Goal: Information Seeking & Learning: Learn about a topic

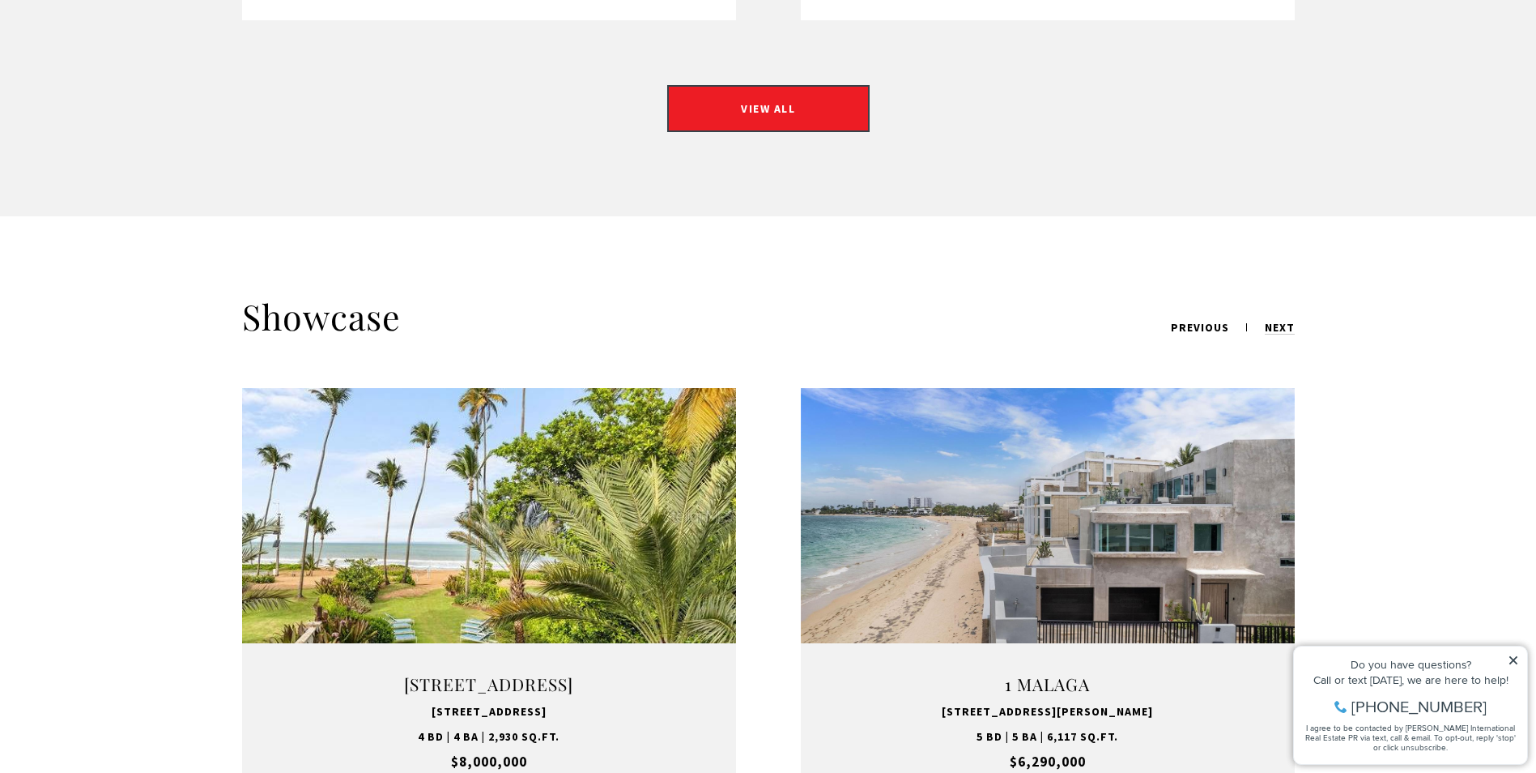
scroll to position [1944, 0]
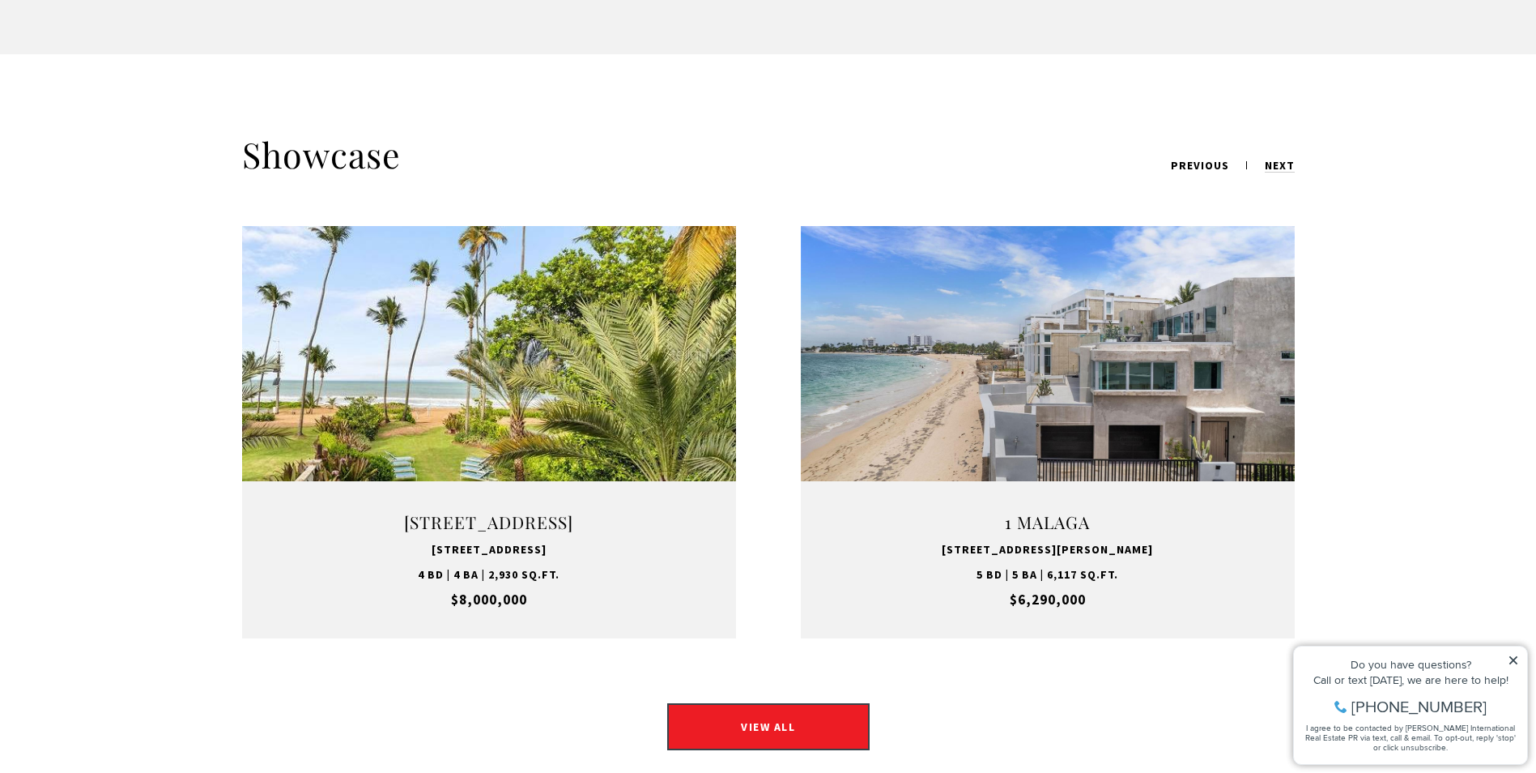
click at [1064, 408] on link "VIEW PROPERTY" at bounding box center [1048, 431] width 202 height 47
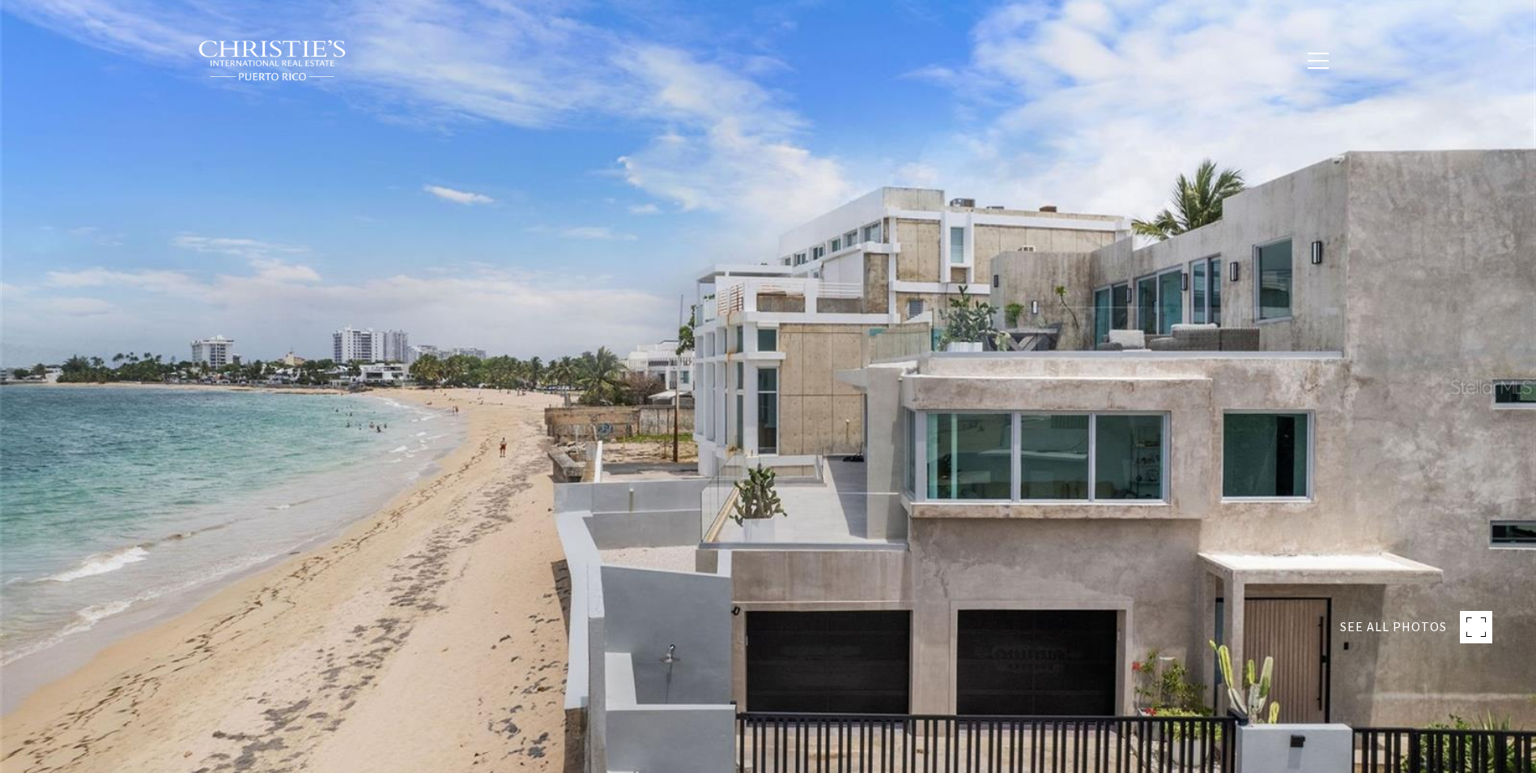
click at [1067, 401] on div at bounding box center [768, 386] width 1536 height 773
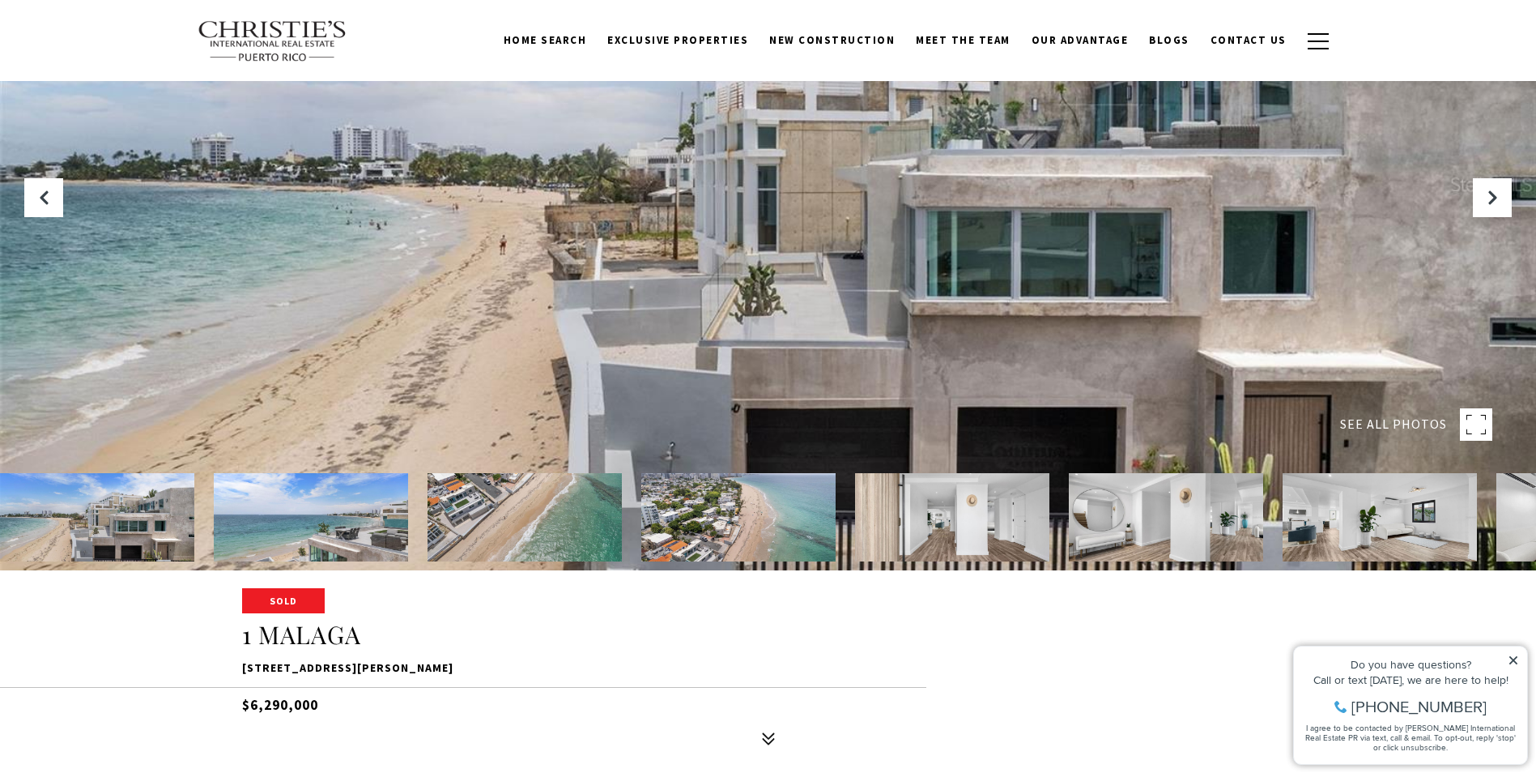
scroll to position [405, 0]
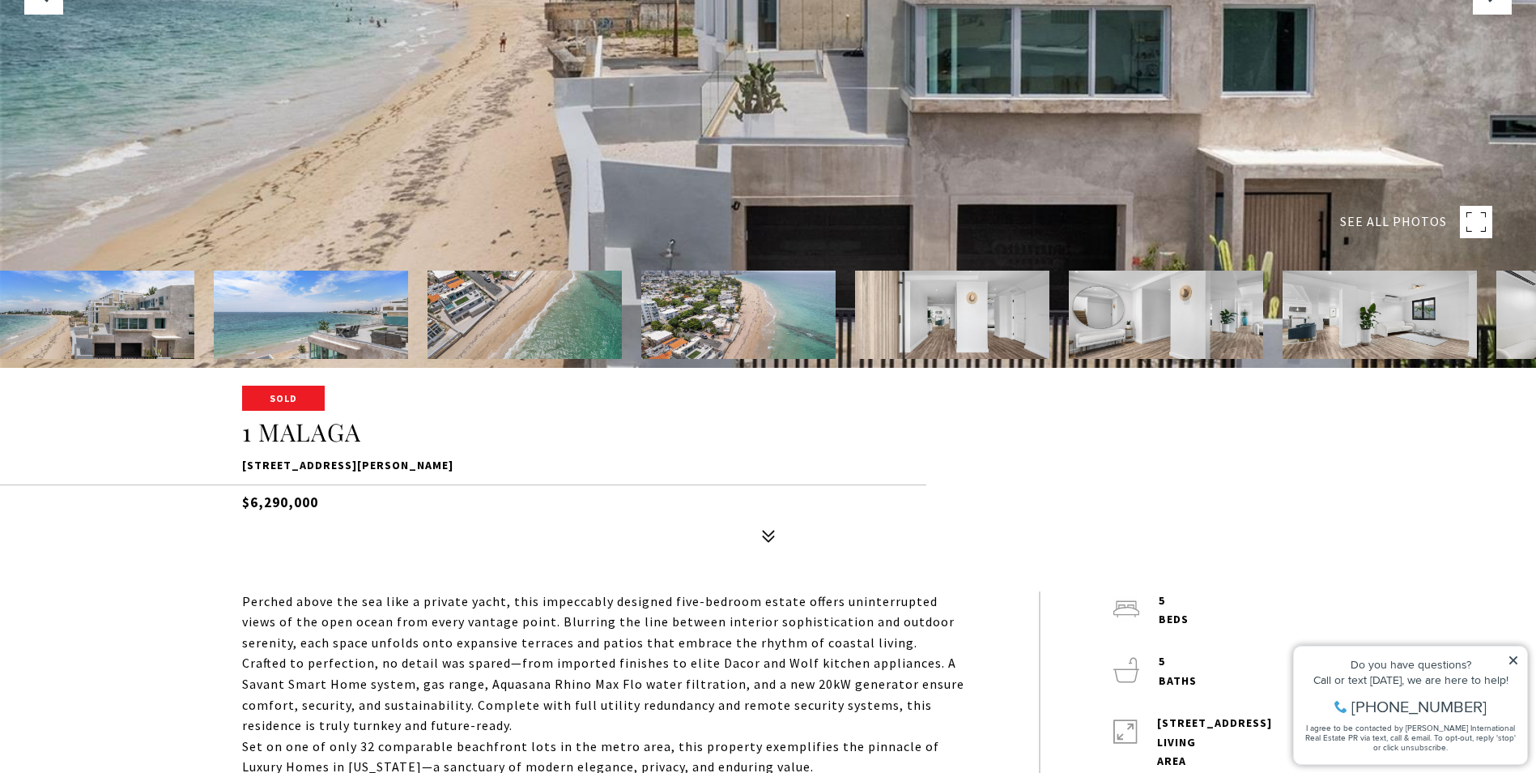
click at [152, 281] on img at bounding box center [97, 314] width 194 height 88
click at [347, 326] on img at bounding box center [311, 314] width 194 height 88
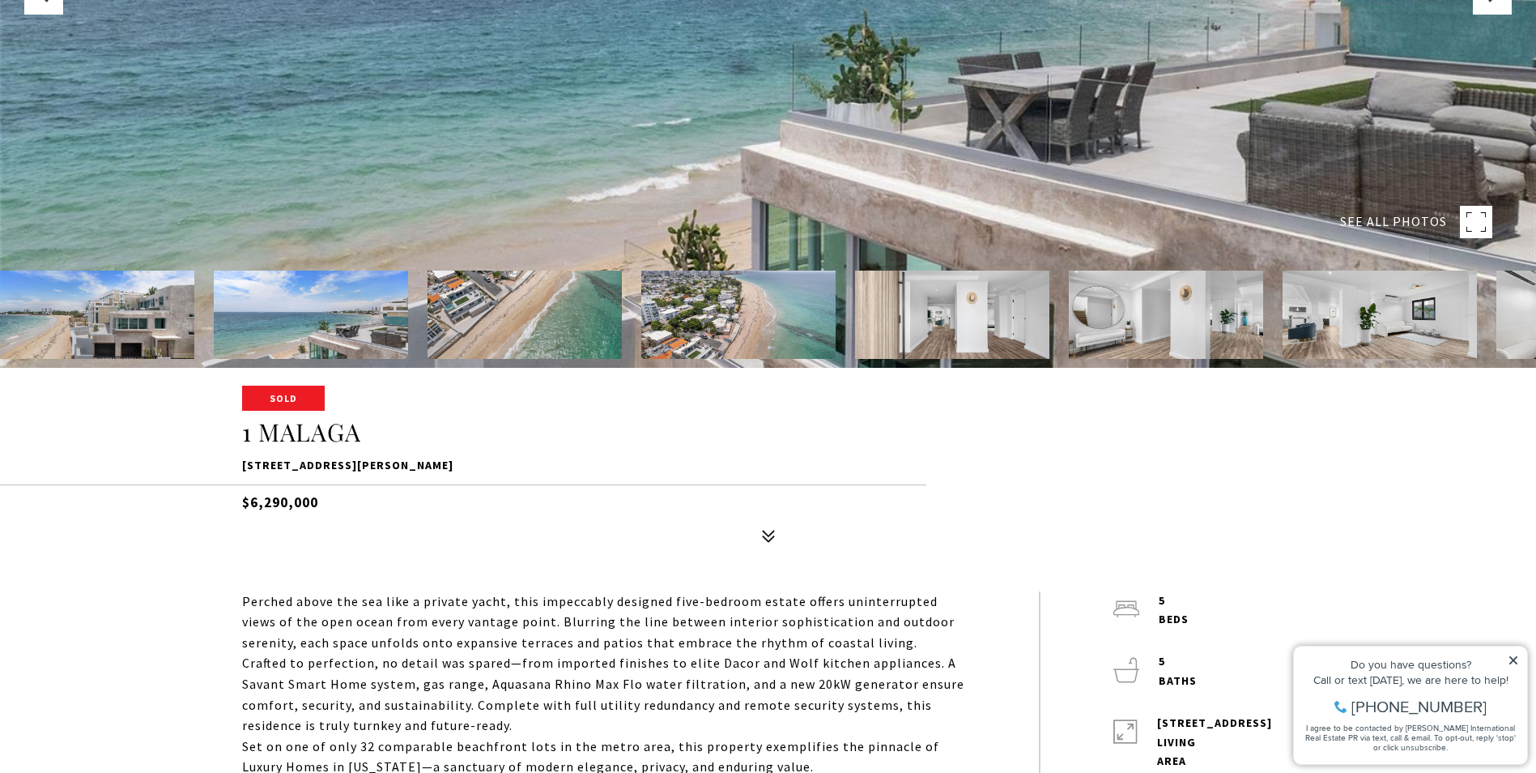
click at [541, 313] on img at bounding box center [525, 314] width 194 height 88
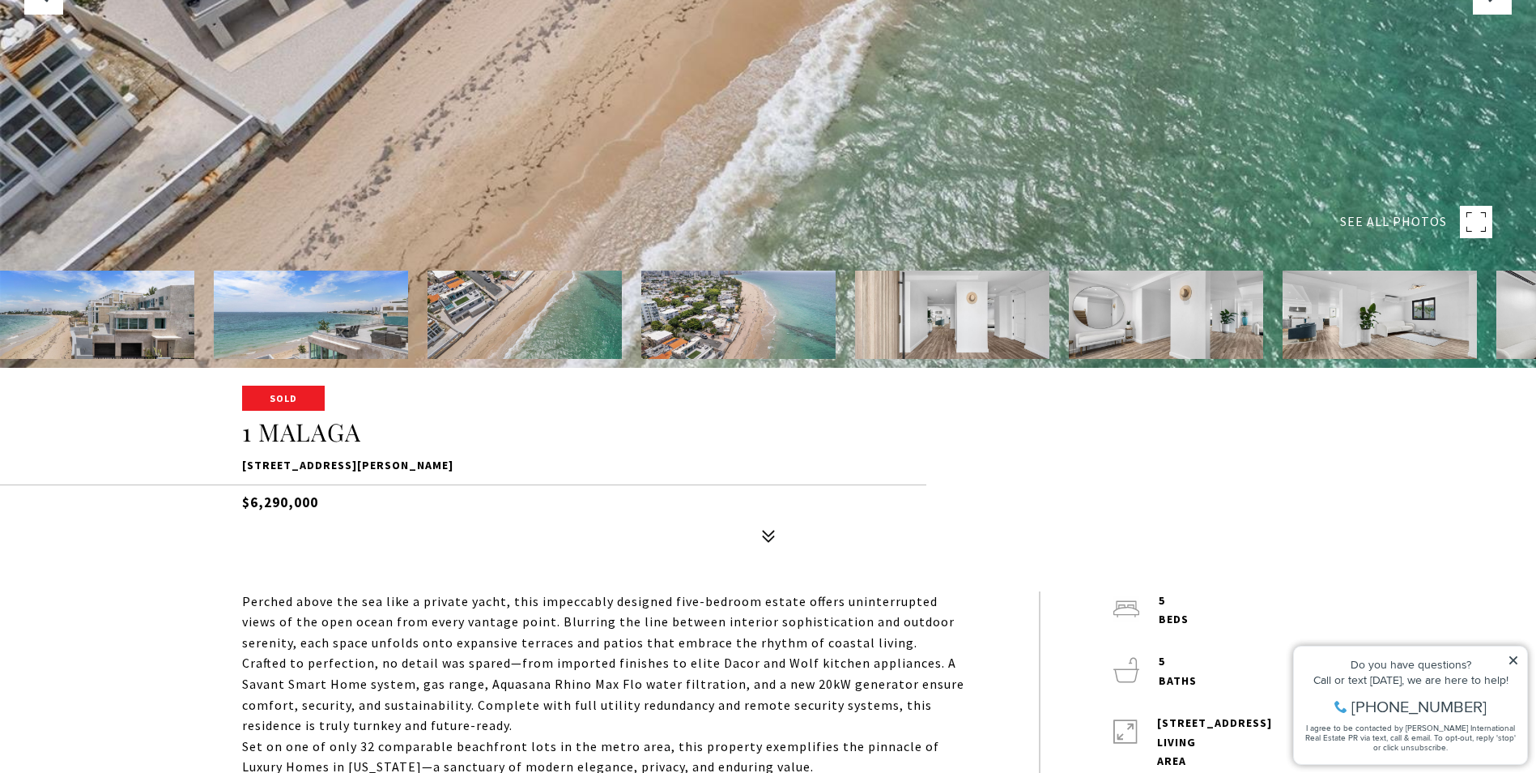
click at [762, 312] on img at bounding box center [738, 314] width 194 height 88
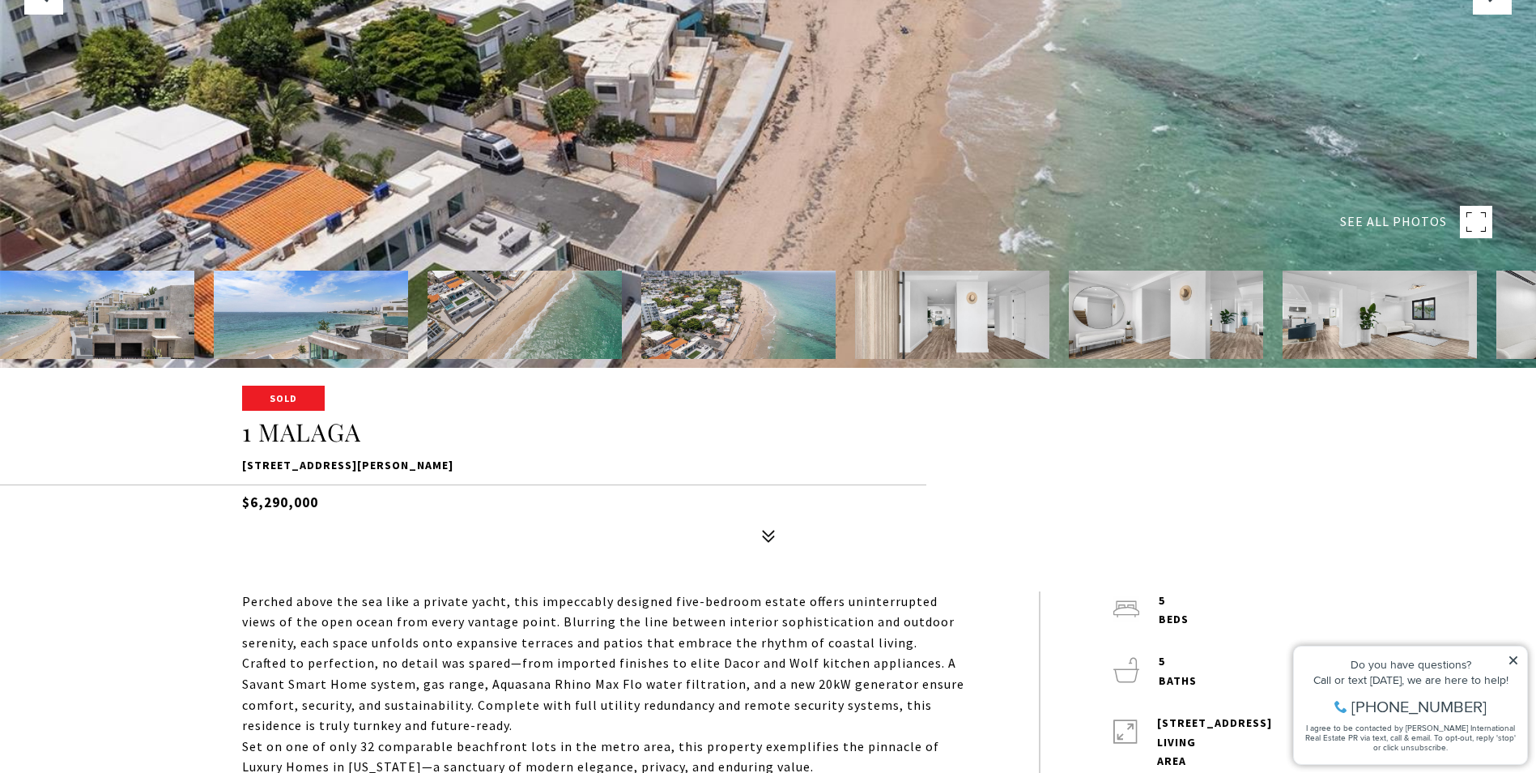
click at [945, 316] on img at bounding box center [952, 314] width 194 height 88
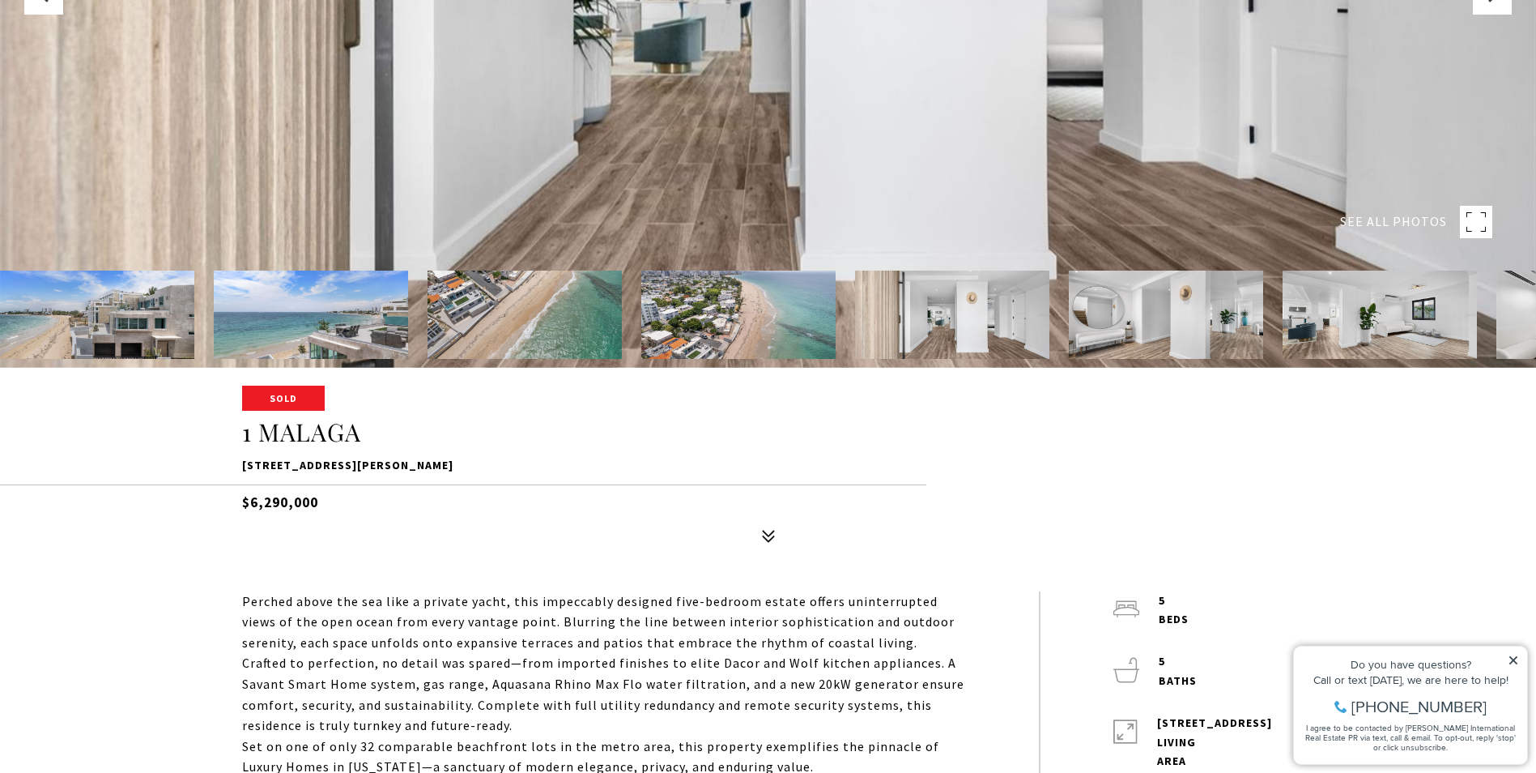
click at [1144, 319] on img at bounding box center [1166, 314] width 194 height 88
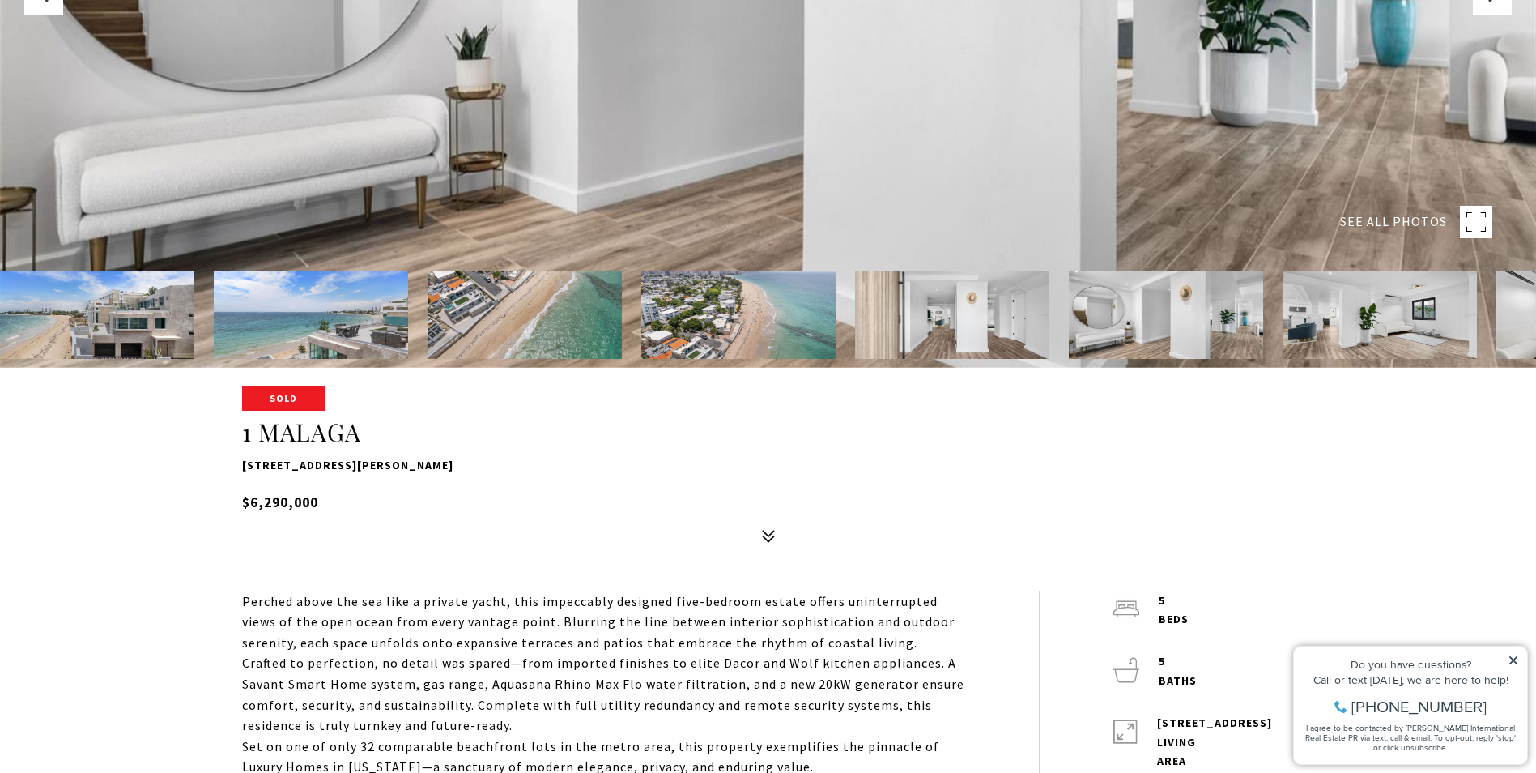
click at [1422, 321] on img at bounding box center [1380, 314] width 194 height 88
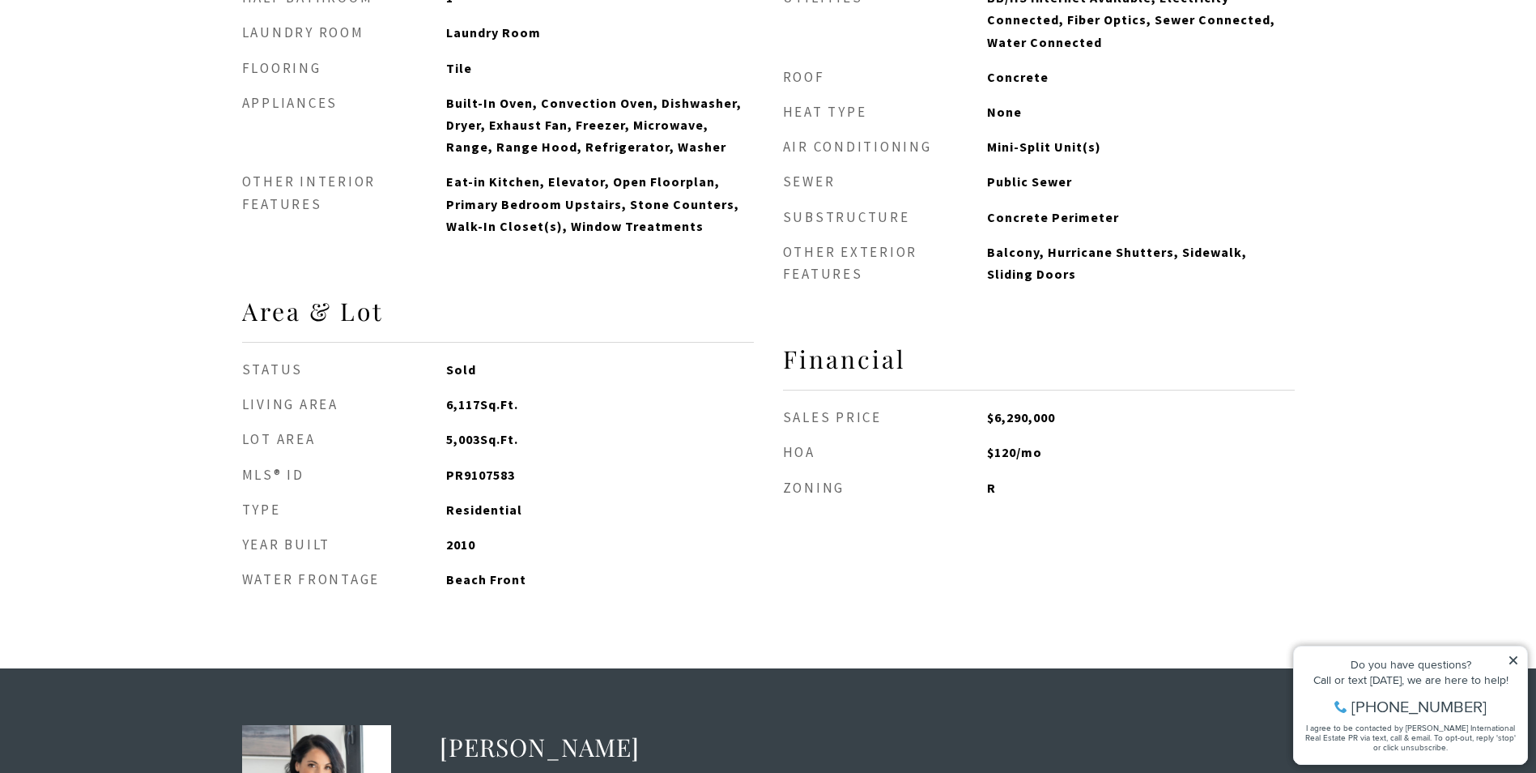
scroll to position [1701, 0]
